Goal: Transaction & Acquisition: Obtain resource

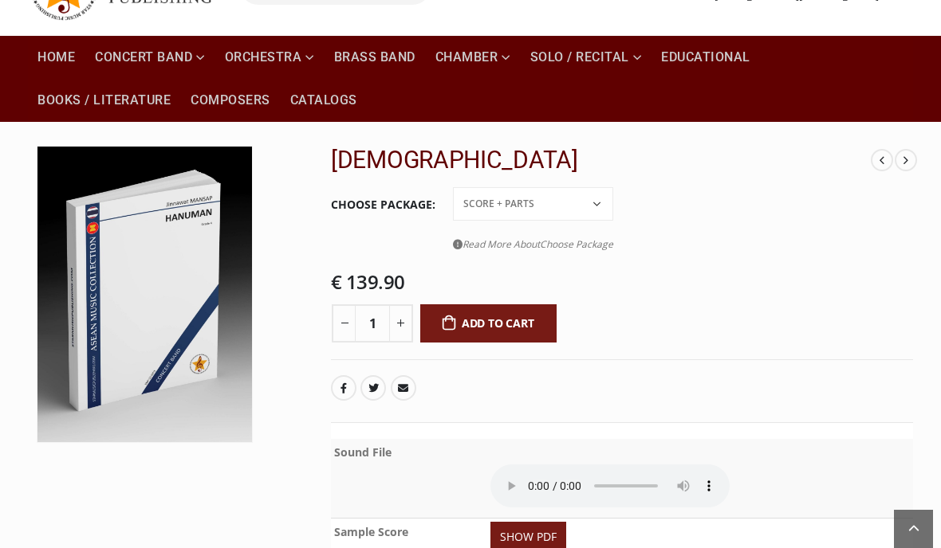
scroll to position [125, 0]
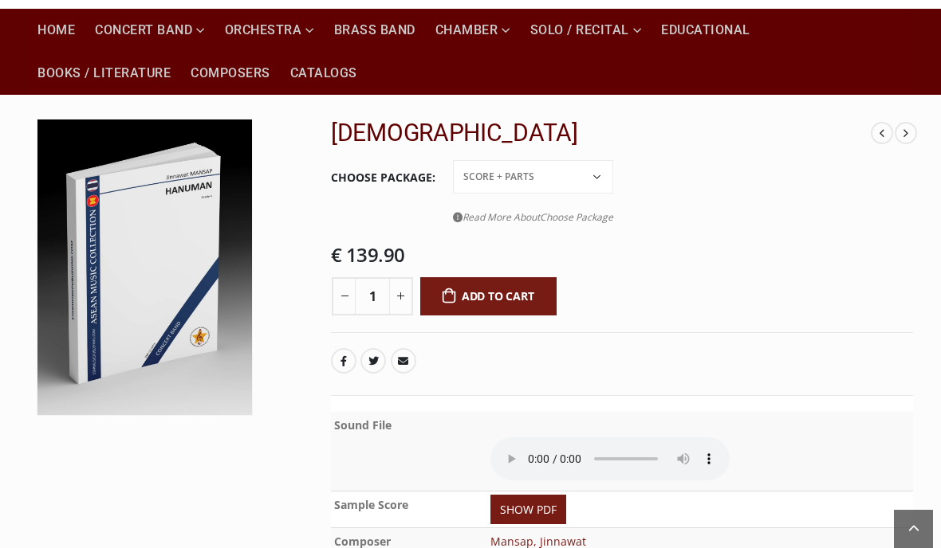
click at [575, 167] on select "Conductor Score PDF File Score + Parts Score + Parts + PDF File" at bounding box center [533, 176] width 160 height 33
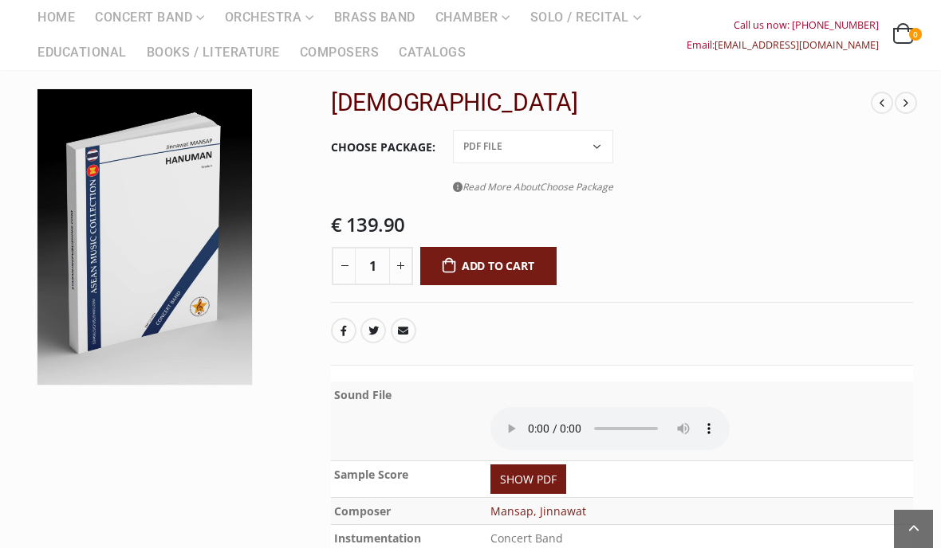
scroll to position [170, 0]
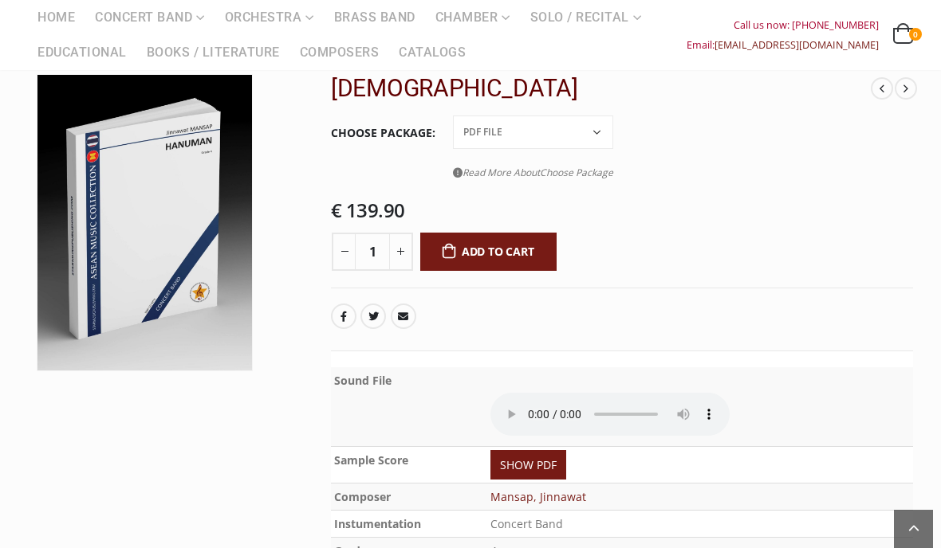
click at [611, 141] on select "Conductor Score PDF File Score + Parts Score + Parts + PDF File" at bounding box center [533, 132] width 160 height 33
click at [603, 134] on select "Conductor Score PDF File Score + Parts Score + Parts + PDF File" at bounding box center [533, 132] width 160 height 33
click at [596, 139] on select "Conductor Score PDF File Score + Parts Score + Parts + PDF File" at bounding box center [533, 132] width 160 height 33
click at [596, 132] on select "Conductor Score PDF File Score + Parts Score + Parts + PDF File" at bounding box center [533, 132] width 160 height 33
click at [596, 135] on select "Conductor Score PDF File Score + Parts Score + Parts + PDF File" at bounding box center [533, 132] width 160 height 33
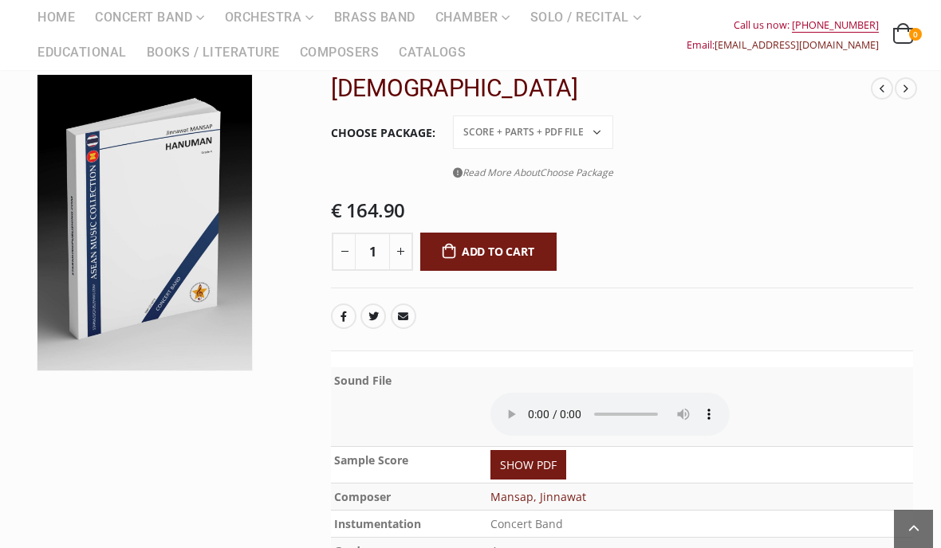
click at [596, 136] on select "Conductor Score PDF File Score + Parts Score + Parts + PDF File" at bounding box center [533, 132] width 160 height 33
select select "conductor-score-price"
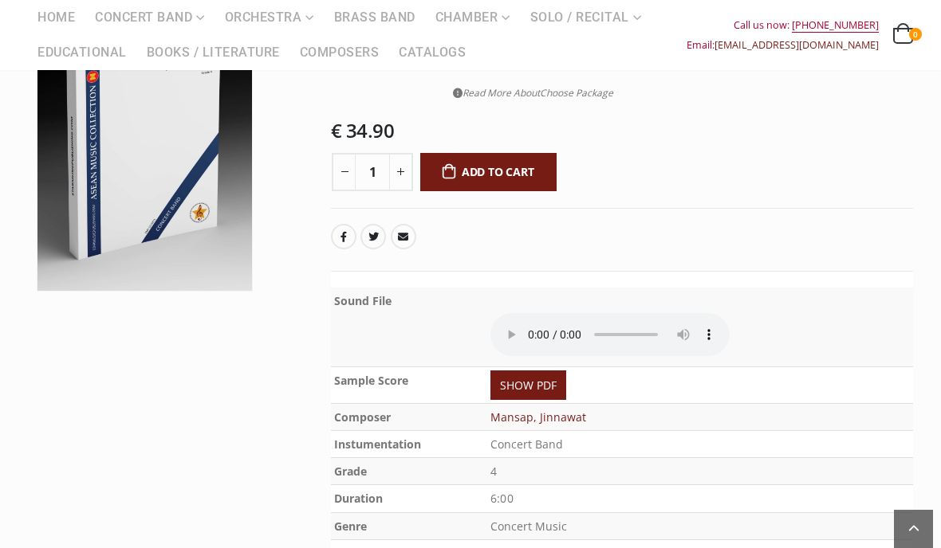
scroll to position [297, 0]
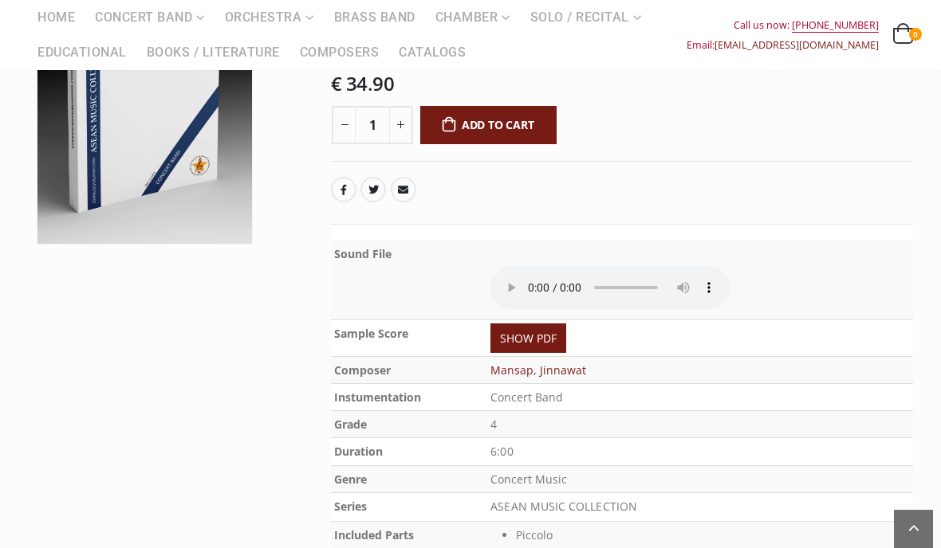
click at [562, 324] on link "SHOW PDF" at bounding box center [528, 338] width 76 height 29
